Goal: Find specific page/section

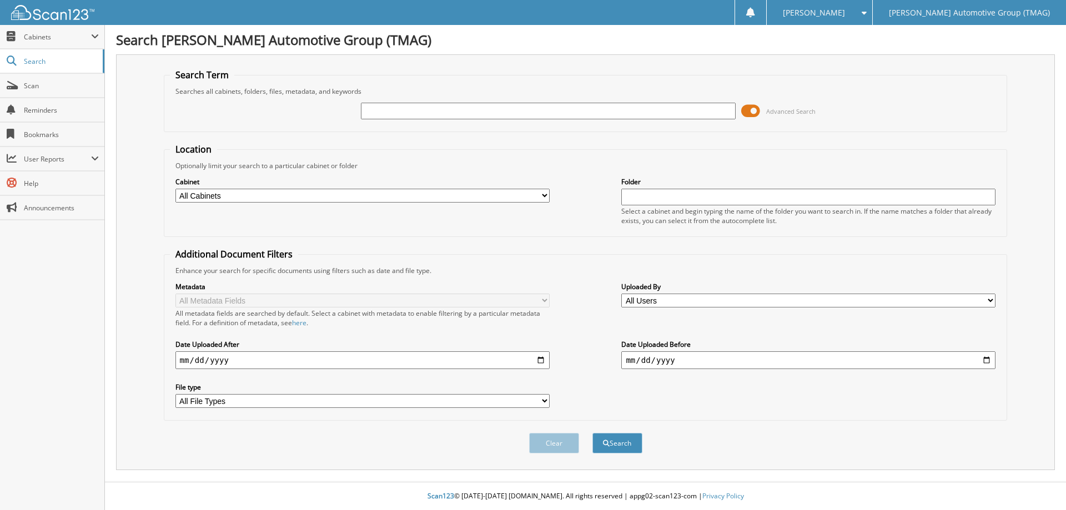
click at [401, 109] on input "text" at bounding box center [548, 111] width 374 height 17
type input "c26092"
click at [592, 433] on button "Search" at bounding box center [617, 443] width 50 height 21
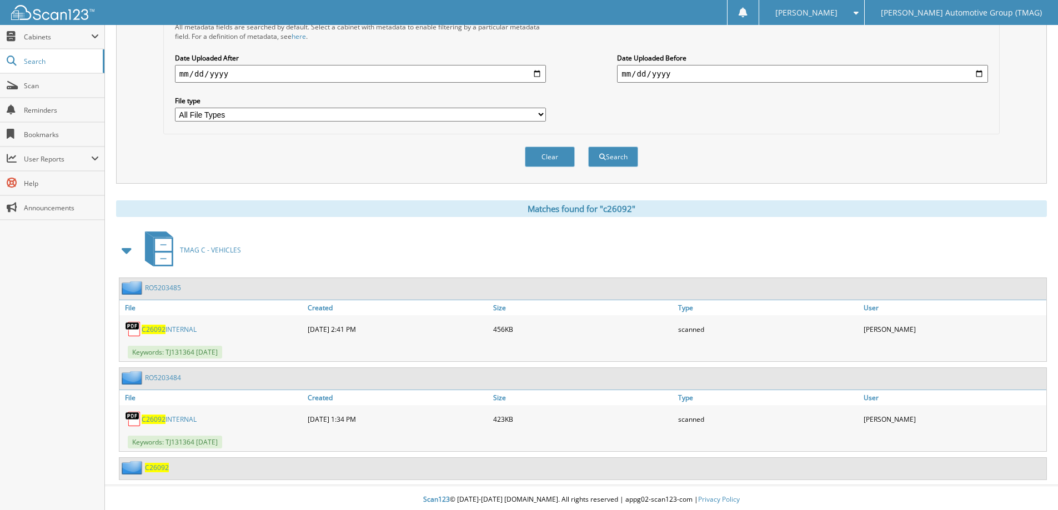
scroll to position [290, 0]
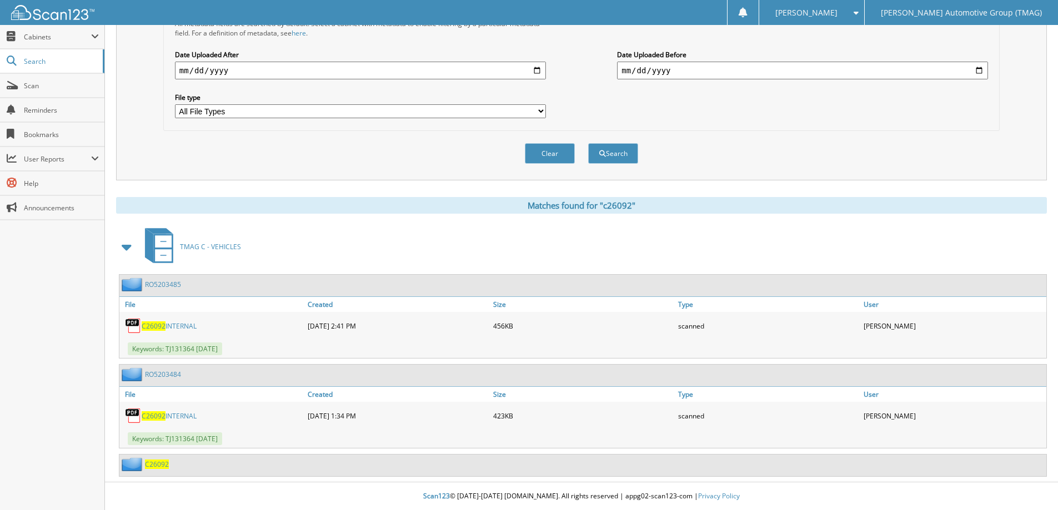
click at [150, 468] on span "C26092" at bounding box center [157, 464] width 24 height 9
